Goal: Task Accomplishment & Management: Complete application form

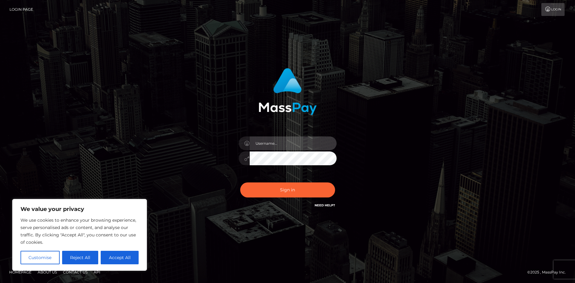
click at [274, 142] on input "text" at bounding box center [293, 143] width 87 height 14
type input "[EMAIL_ADDRESS][DOMAIN_NAME]"
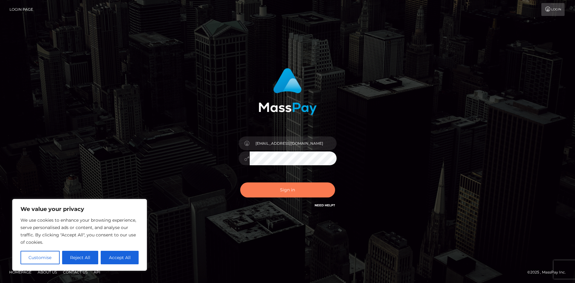
click at [292, 187] on button "Sign in" at bounding box center [287, 189] width 95 height 15
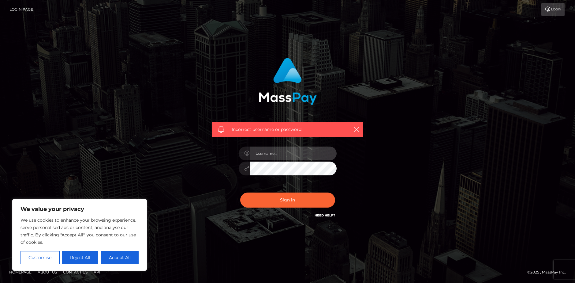
drag, startPoint x: 279, startPoint y: 147, endPoint x: 282, endPoint y: 151, distance: 5.5
click at [280, 149] on input "text" at bounding box center [293, 153] width 87 height 14
type input "1987-05-08"
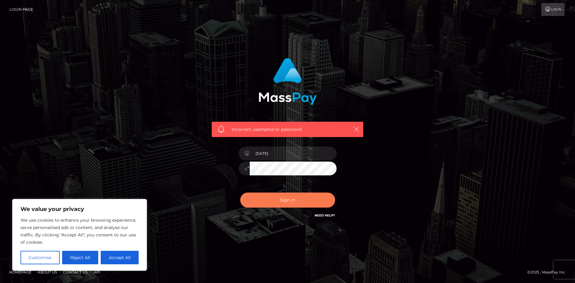
click at [295, 198] on button "Sign in" at bounding box center [287, 199] width 95 height 15
